Goal: Information Seeking & Learning: Understand process/instructions

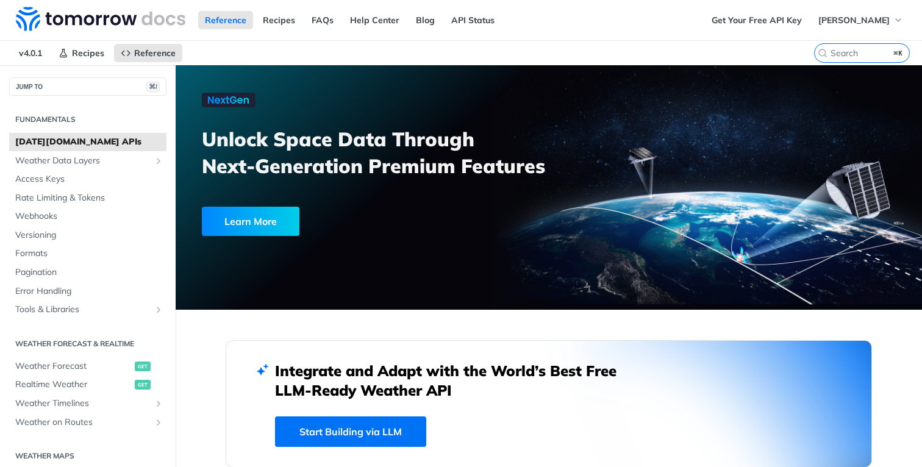
scroll to position [145, 0]
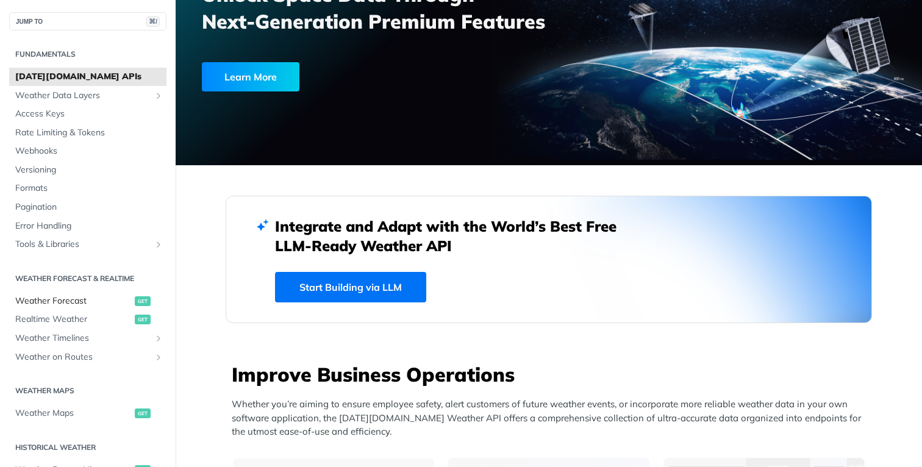
click at [120, 299] on span "Weather Forecast" at bounding box center [73, 301] width 116 height 12
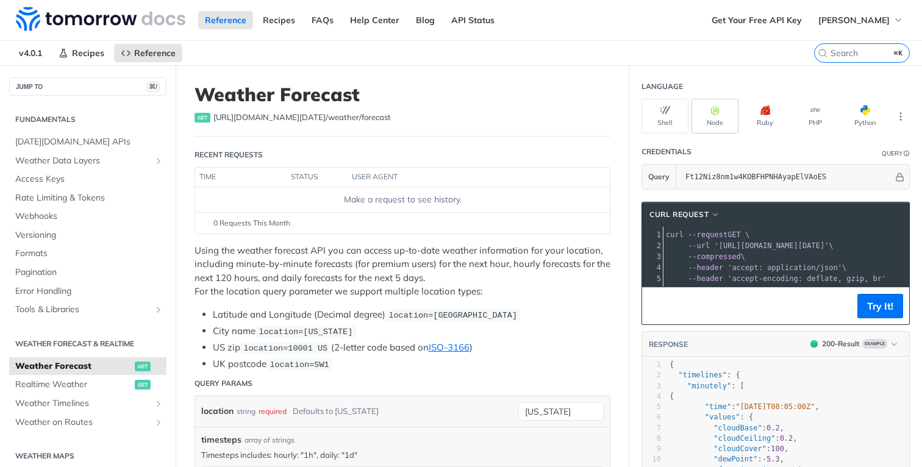
scroll to position [41, 0]
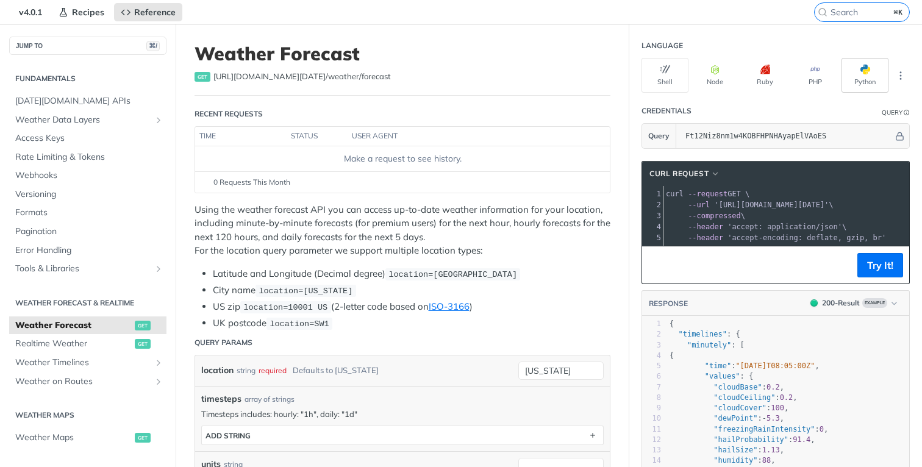
click at [876, 78] on button "Python" at bounding box center [865, 75] width 47 height 35
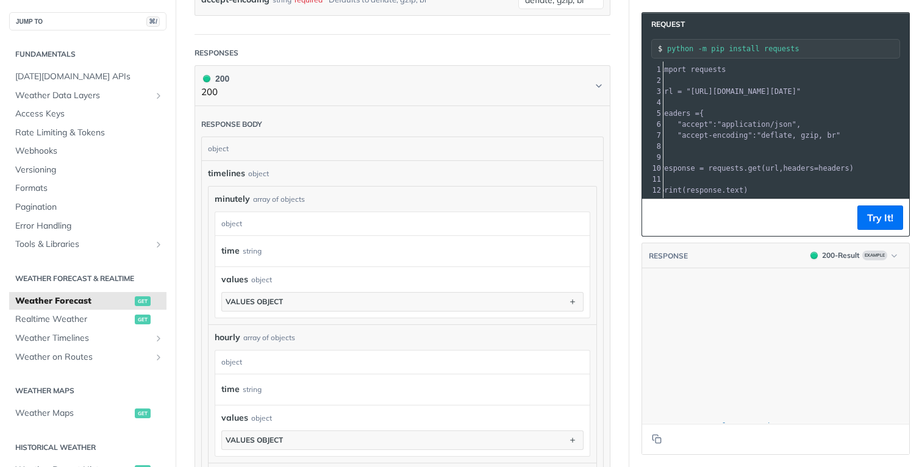
scroll to position [0, 0]
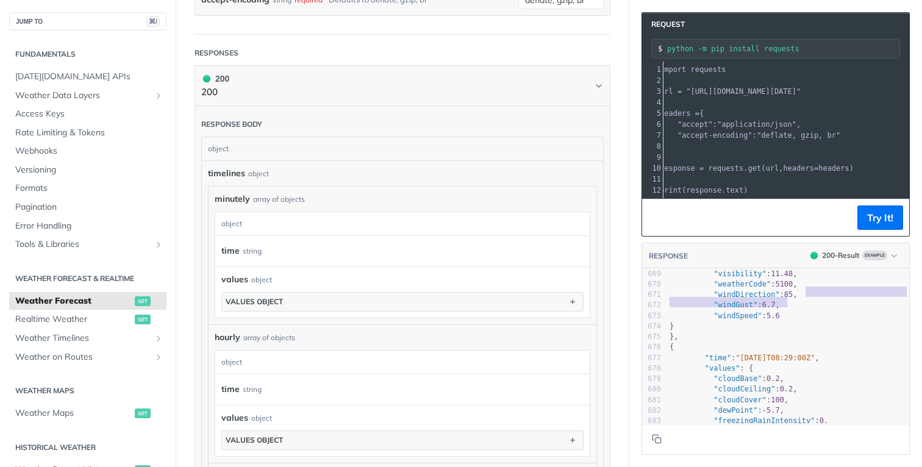
type textarea ""windGust": 6.7, "windSpeed": 5.6 } }, { "time": "2025-02-09T08:29:00Z","
drag, startPoint x: 909, startPoint y: 295, endPoint x: 907, endPoint y: 351, distance: 56.7
click at [908, 350] on div "651 "cloudBase" : 0.2 , 652 "cloudCeiling" : 0.2 , 653 "cloudCover" : 100 , 654…" at bounding box center [788, 305] width 242 height 453
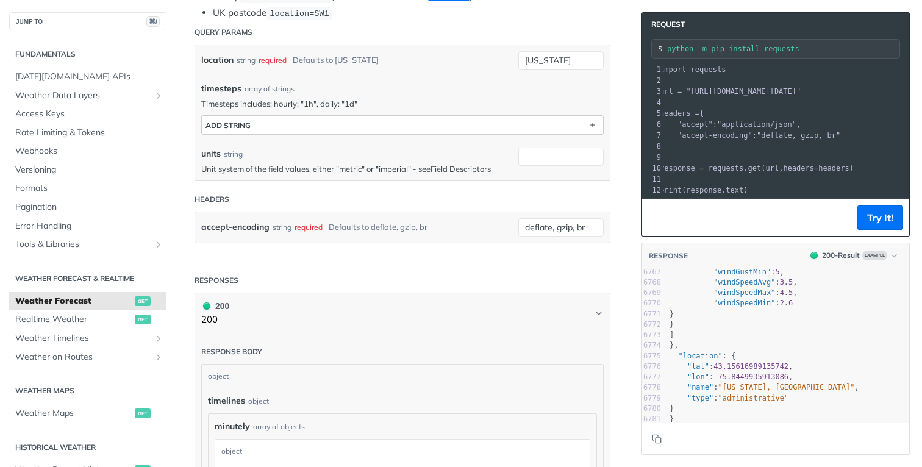
click at [246, 123] on div "ADD string" at bounding box center [228, 125] width 45 height 9
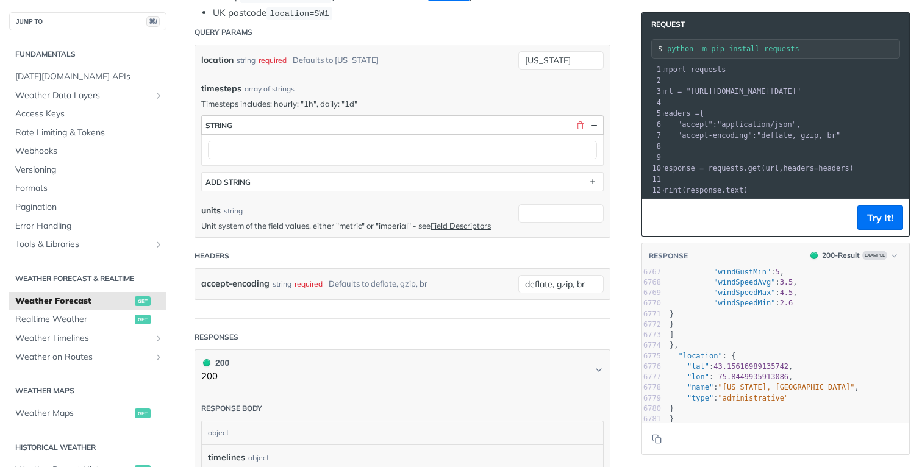
click at [261, 128] on button "string" at bounding box center [402, 125] width 401 height 18
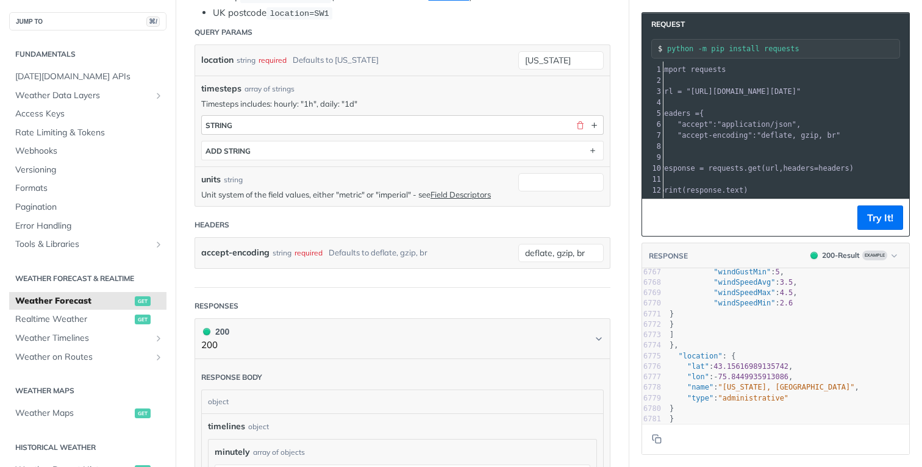
click at [257, 125] on button "string" at bounding box center [402, 125] width 401 height 18
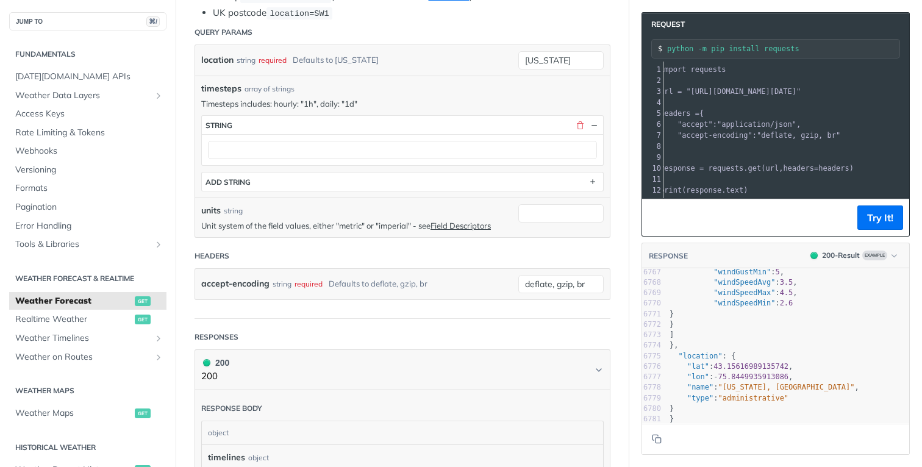
click at [279, 157] on div at bounding box center [402, 149] width 401 height 31
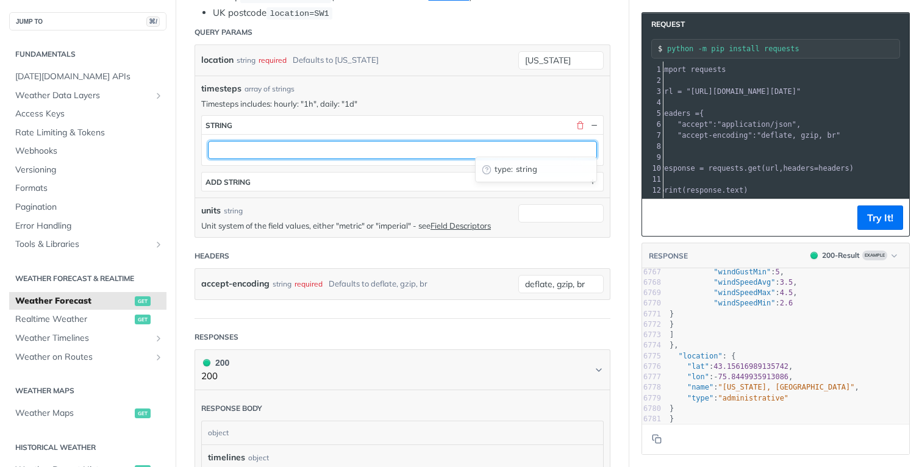
click at [282, 145] on input "text" at bounding box center [402, 150] width 389 height 18
click at [283, 151] on input "text" at bounding box center [402, 150] width 389 height 18
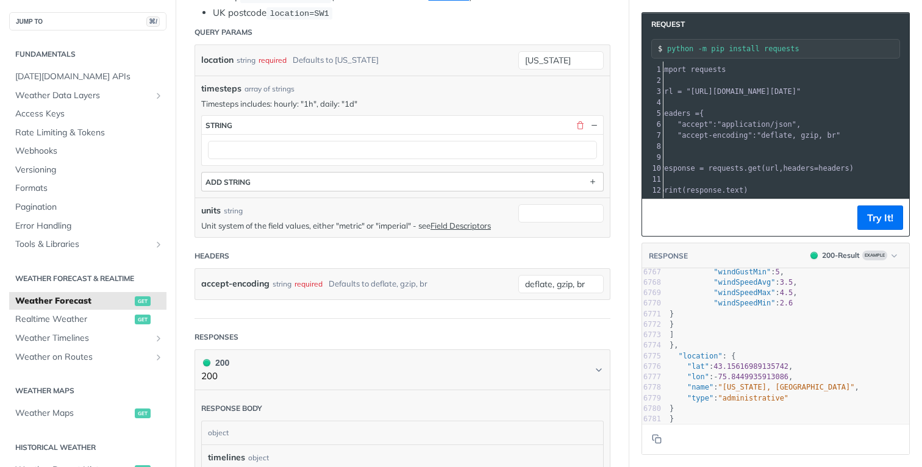
click at [270, 173] on button "ADD string" at bounding box center [402, 182] width 401 height 18
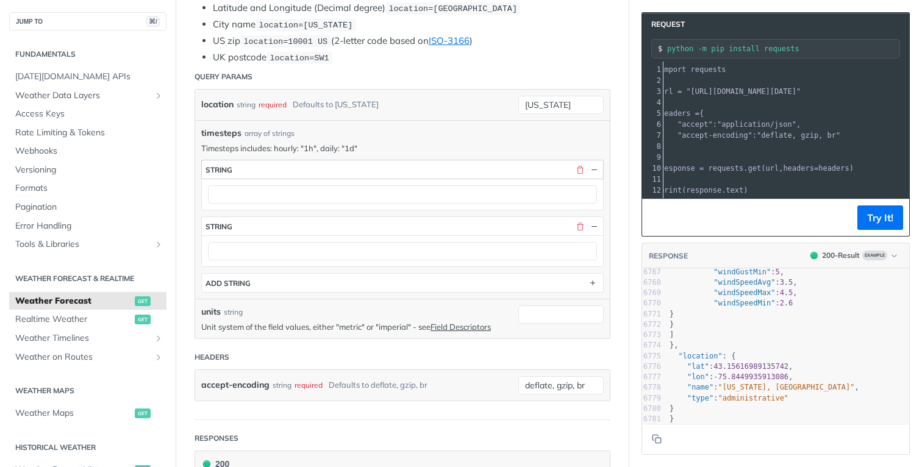
click at [570, 160] on button "string" at bounding box center [402, 169] width 401 height 18
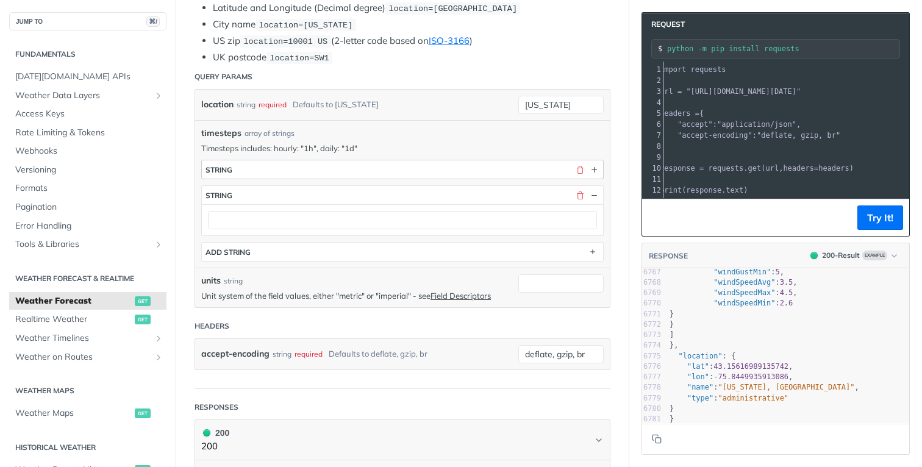
click at [573, 164] on div "button" at bounding box center [585, 169] width 28 height 11
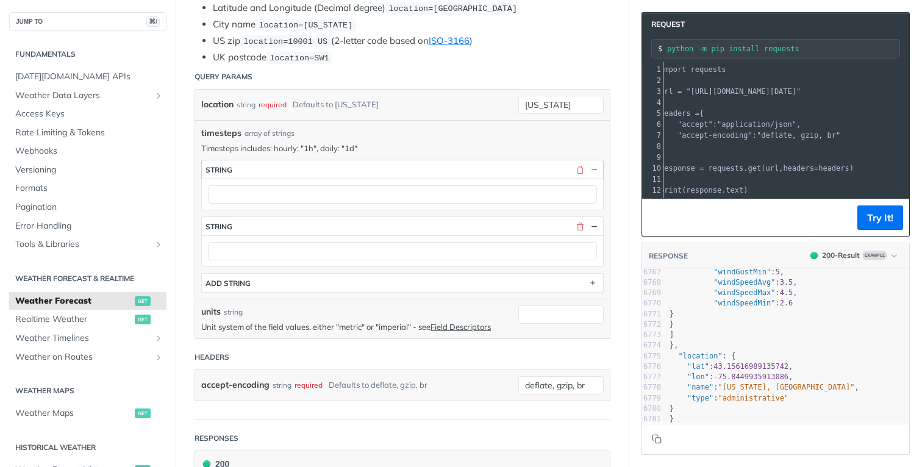
click at [577, 172] on button "string" at bounding box center [402, 169] width 401 height 18
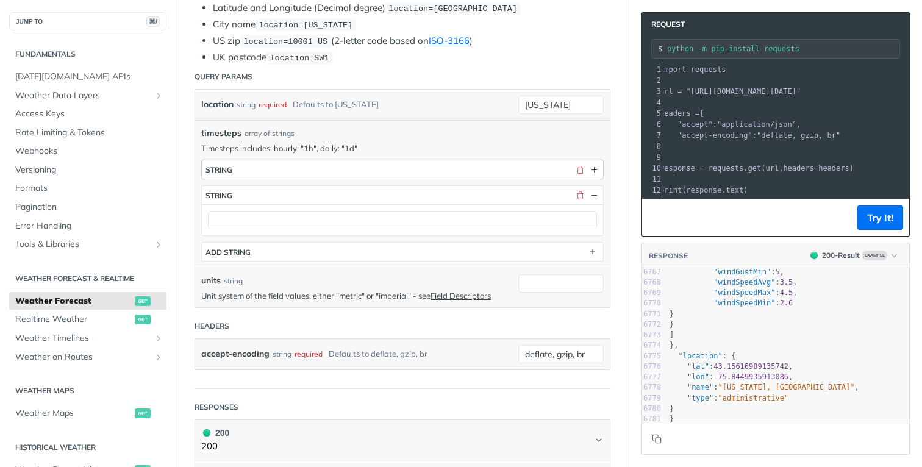
click at [577, 172] on button "string" at bounding box center [402, 169] width 401 height 18
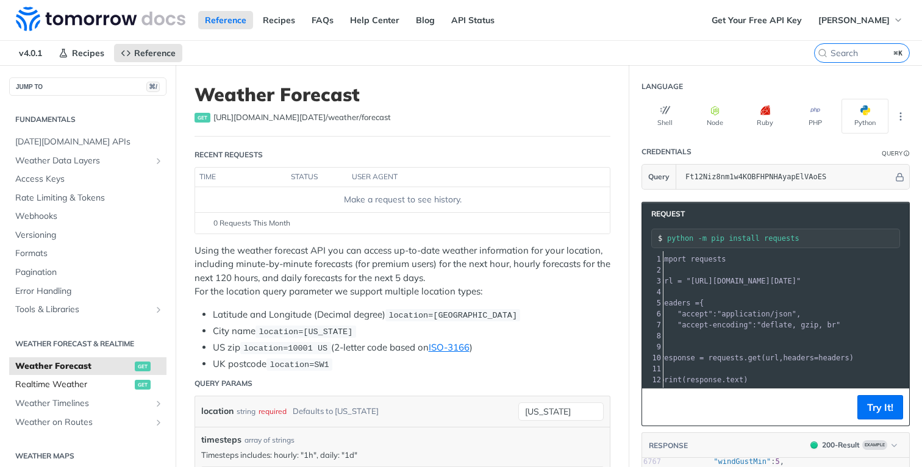
click at [107, 384] on span "Realtime Weather" at bounding box center [73, 385] width 116 height 12
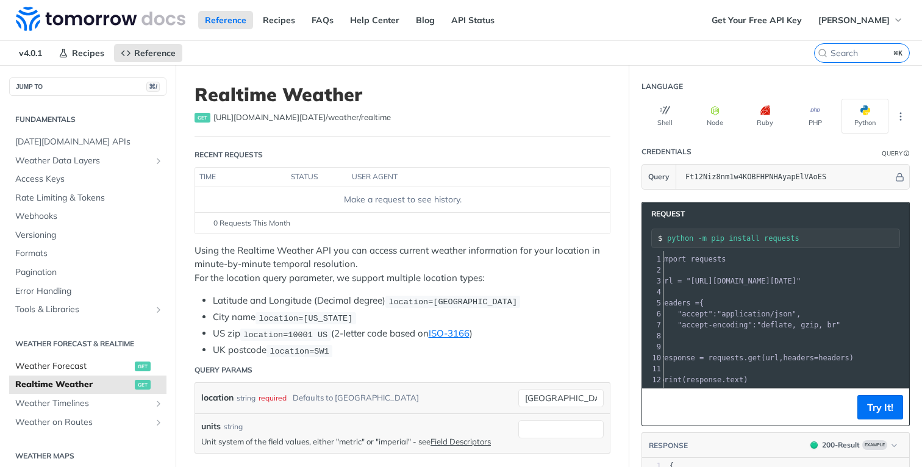
click at [104, 367] on span "Weather Forecast" at bounding box center [73, 366] width 116 height 12
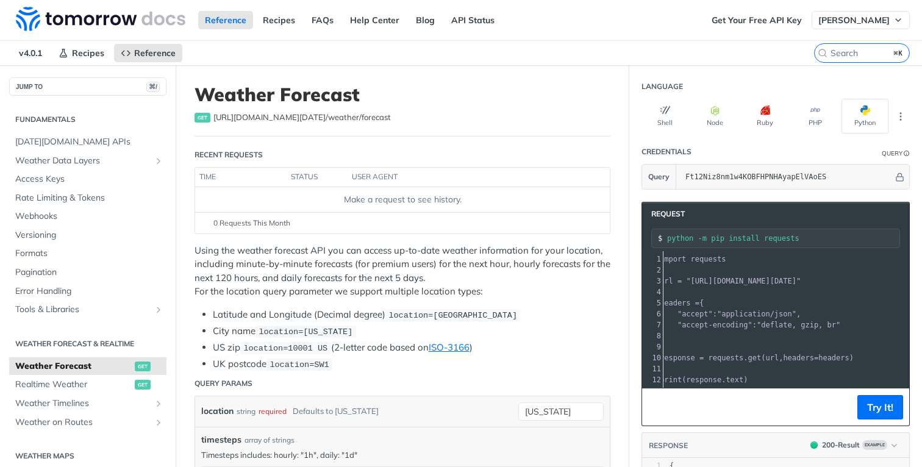
click at [837, 21] on span "[PERSON_NAME]" at bounding box center [853, 20] width 71 height 11
click at [469, 3] on div "Reference Recipes FAQs Help Center Blog API Status" at bounding box center [352, 20] width 705 height 40
click at [469, 21] on link "API Status" at bounding box center [473, 20] width 57 height 18
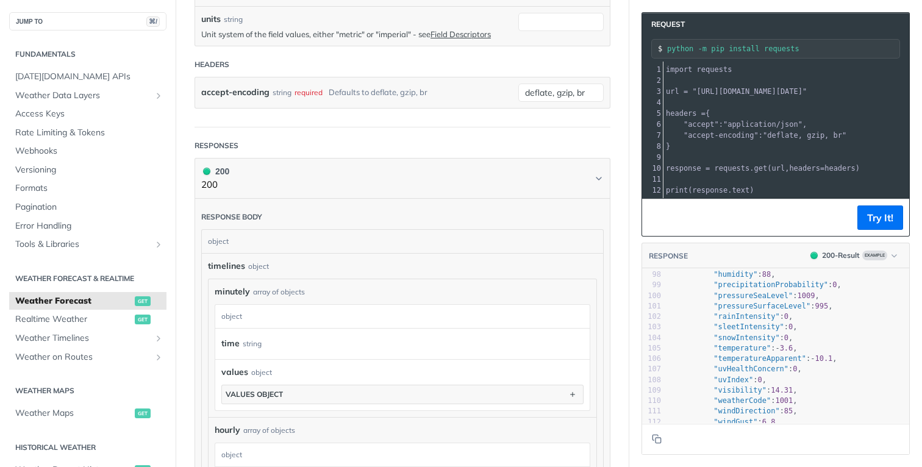
scroll to position [879, 0]
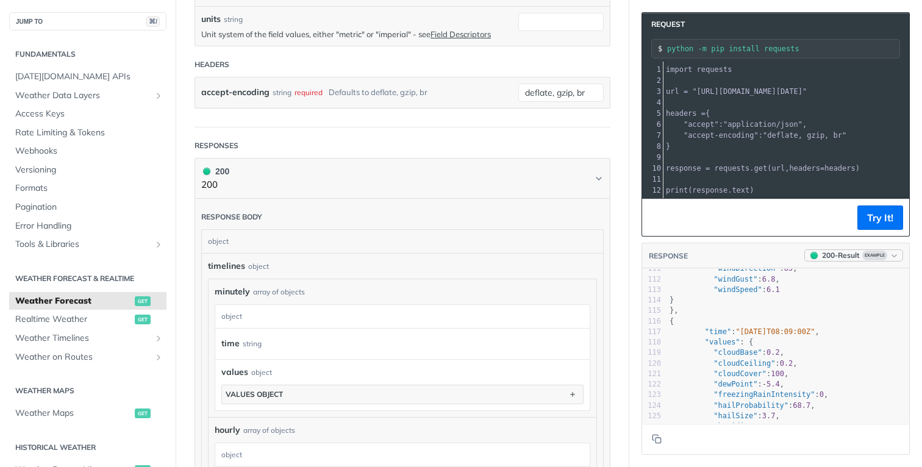
click at [887, 252] on button "200 - Result Example" at bounding box center [853, 255] width 99 height 12
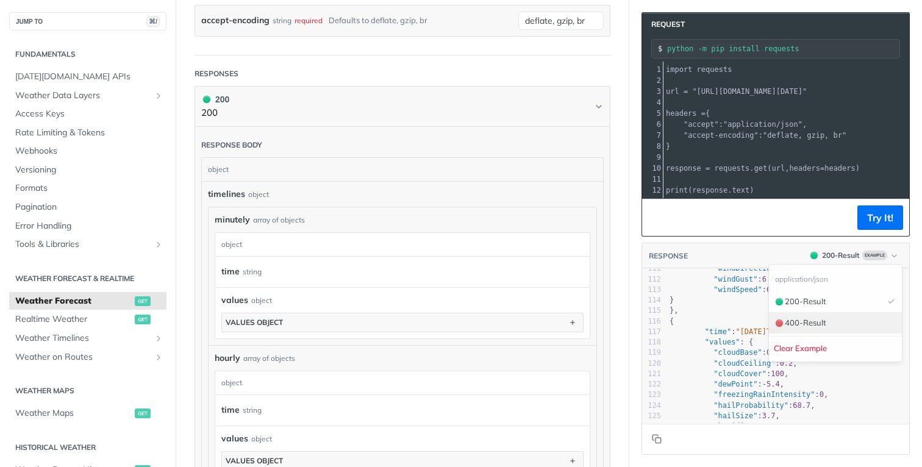
click at [802, 315] on div "400 - Result" at bounding box center [835, 322] width 133 height 21
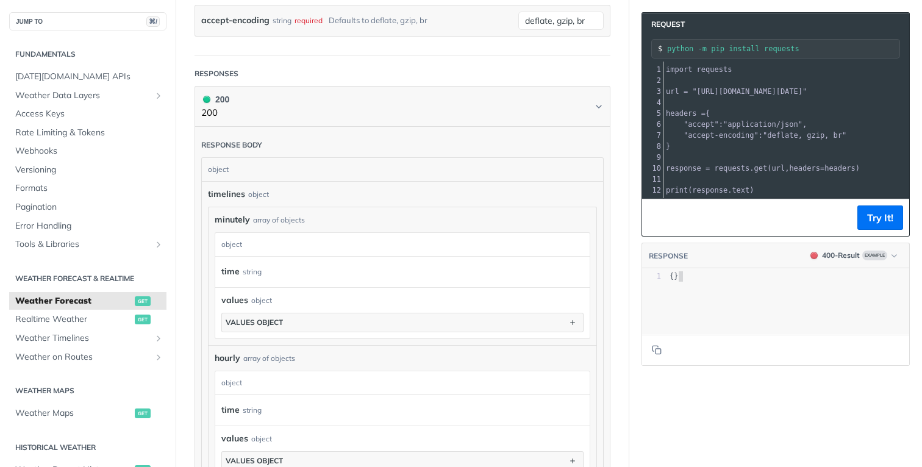
click at [850, 272] on pre "{}" at bounding box center [788, 276] width 242 height 10
click at [850, 263] on header "RESPONSE 400 - Result Example" at bounding box center [775, 256] width 267 height 26
click at [850, 255] on div "400 - Result" at bounding box center [841, 255] width 38 height 11
click at [816, 298] on div "200 - Result" at bounding box center [805, 302] width 41 height 12
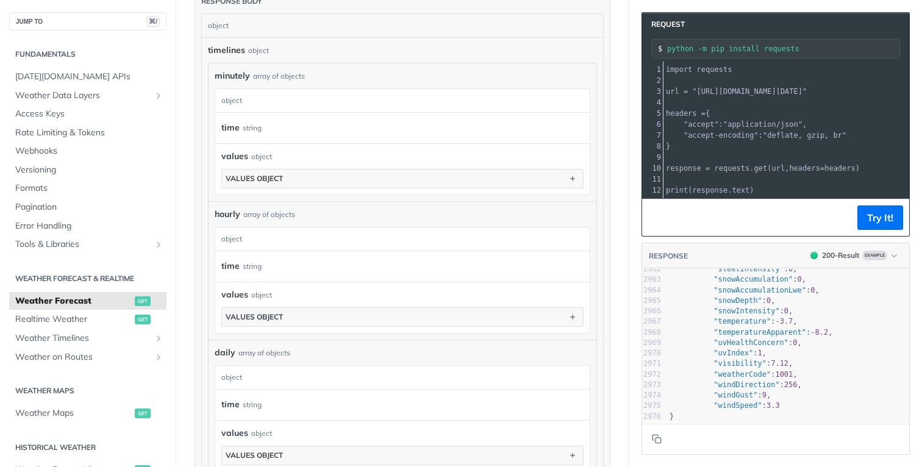
scroll to position [30661, 0]
